Goal: Check status: Check status

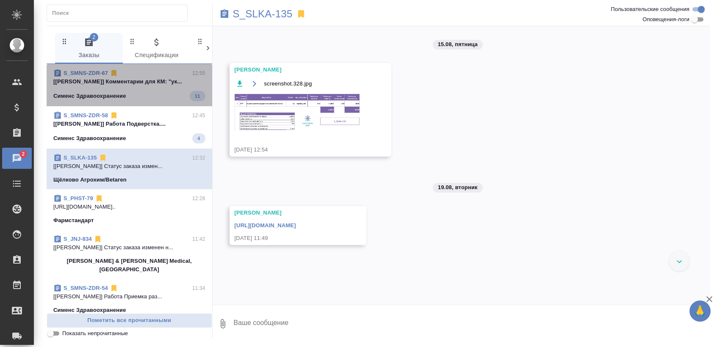
click at [147, 74] on div "S_SMNS-ZDR-67 12:55" at bounding box center [129, 73] width 152 height 8
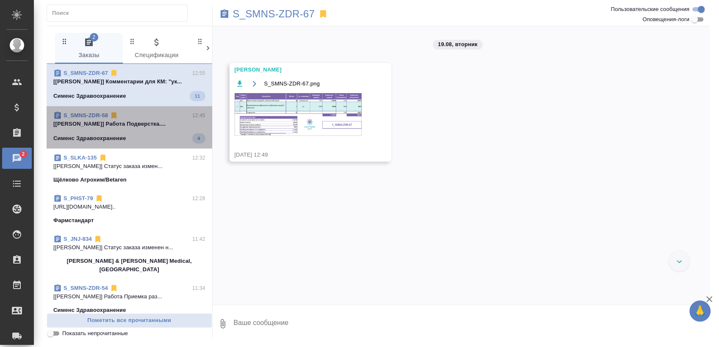
click at [141, 122] on p "[Заборова Александра] Работа Подверстка...." at bounding box center [129, 124] width 152 height 8
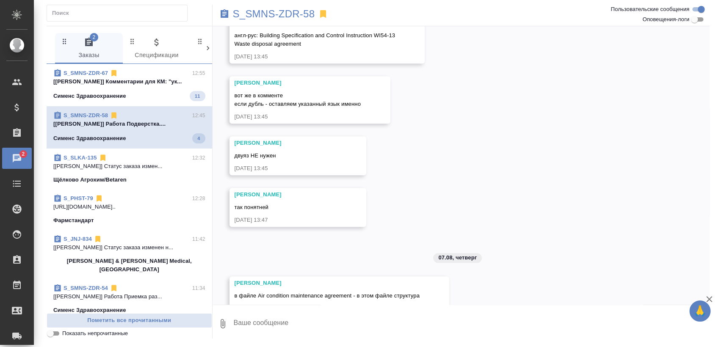
scroll to position [802, 0]
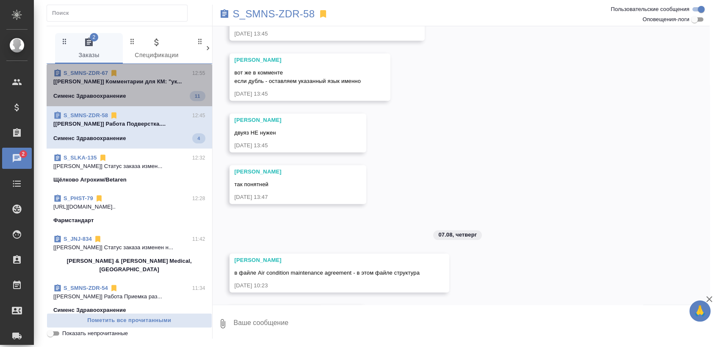
click at [158, 97] on div "Сименс Здравоохранение 11" at bounding box center [129, 96] width 152 height 10
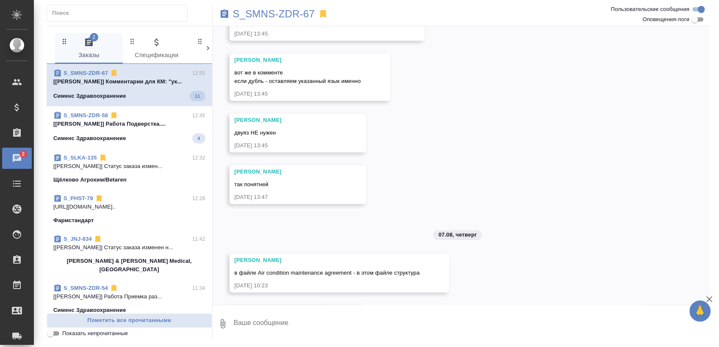
scroll to position [0, 0]
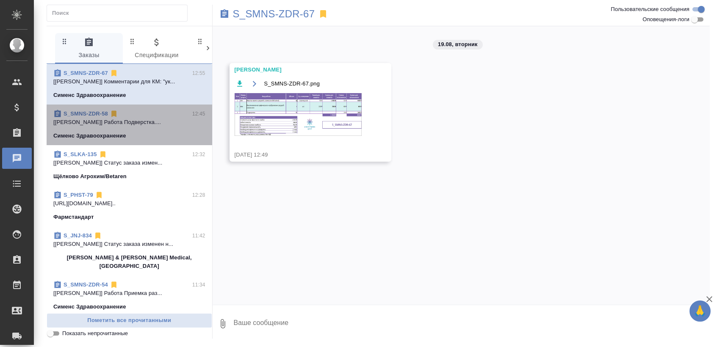
click at [155, 129] on span "S_SMNS-ZDR-58 12:45 [Заборова Александра] Работа Подверстка.... Сименс Здравоох…" at bounding box center [129, 125] width 152 height 30
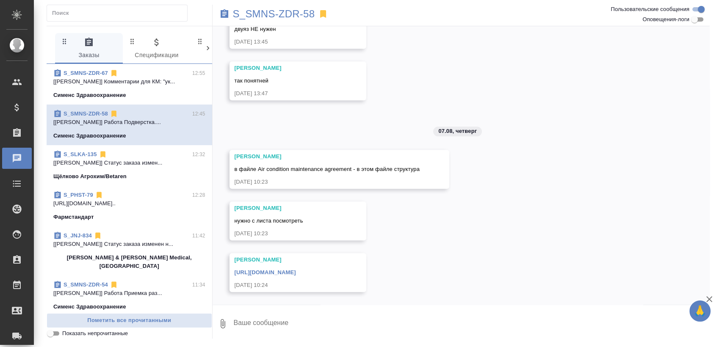
scroll to position [931, 0]
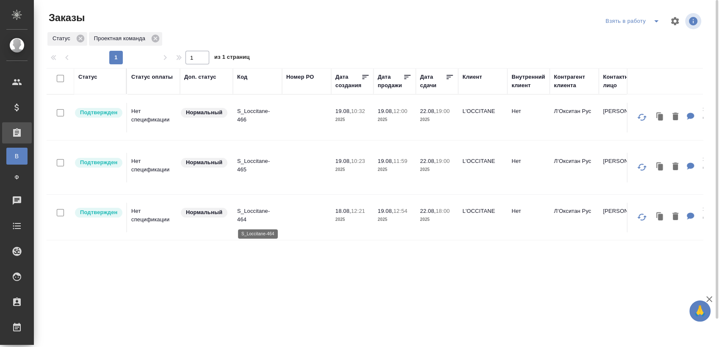
click at [251, 213] on p "S_Loccitane-464" at bounding box center [257, 215] width 41 height 17
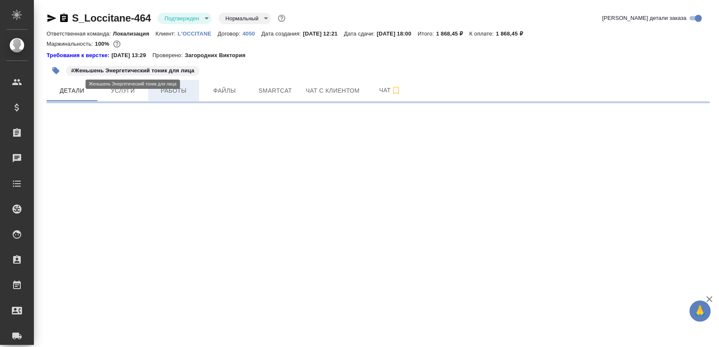
select select "RU"
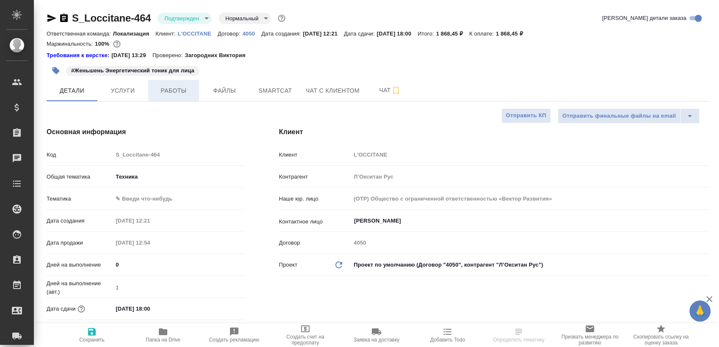
type textarea "x"
click at [171, 91] on span "Работы" at bounding box center [173, 91] width 41 height 11
